Goal: Navigation & Orientation: Find specific page/section

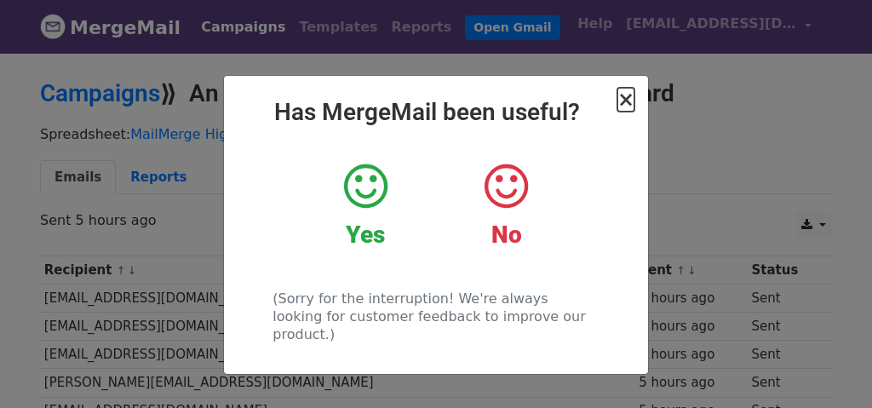
click at [626, 96] on span "×" at bounding box center [626, 100] width 17 height 24
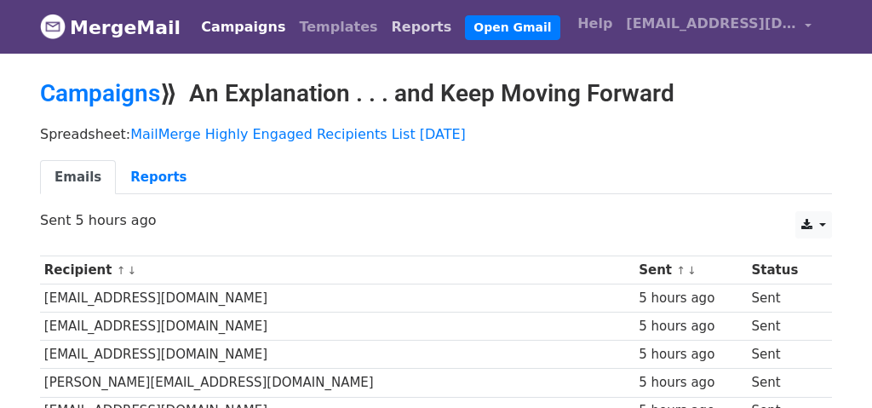
click at [385, 26] on link "Reports" at bounding box center [422, 27] width 74 height 34
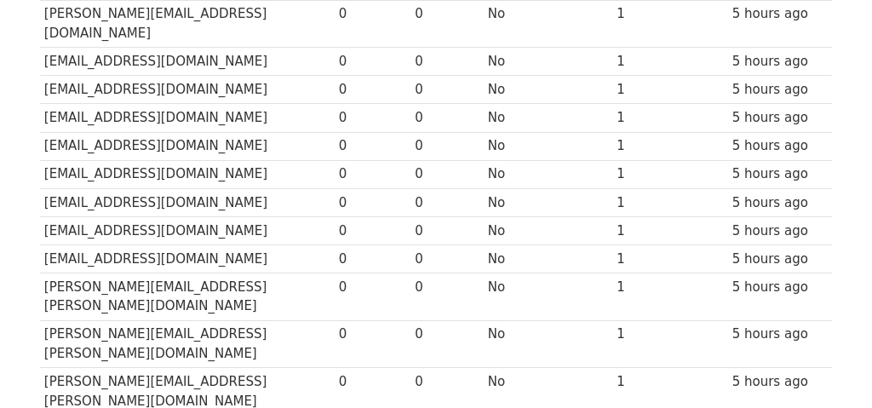
scroll to position [821, 0]
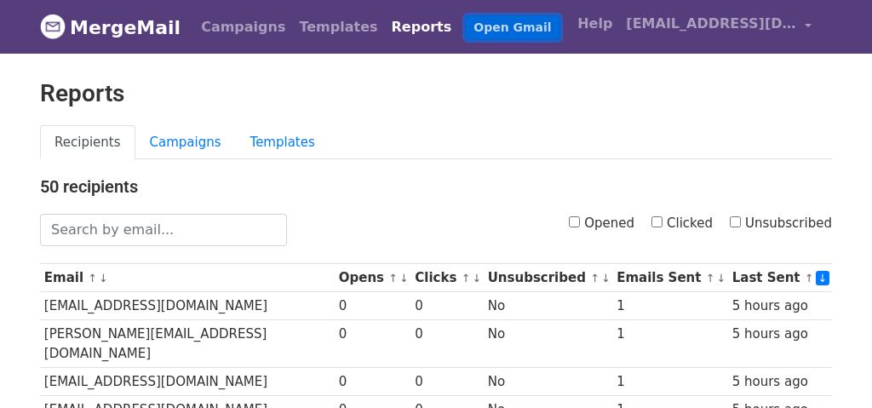
click at [465, 31] on link "Open Gmail" at bounding box center [512, 27] width 95 height 25
